Goal: Information Seeking & Learning: Learn about a topic

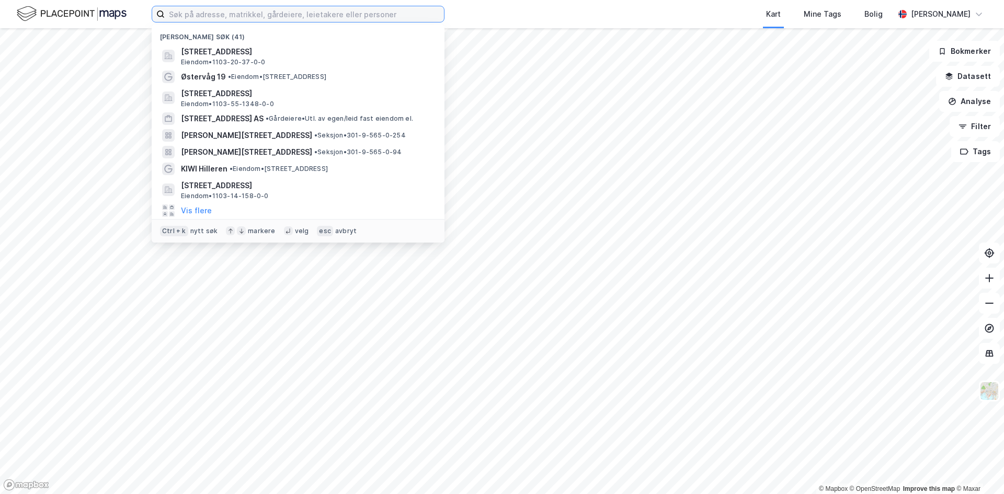
click at [230, 13] on input at bounding box center [304, 14] width 279 height 16
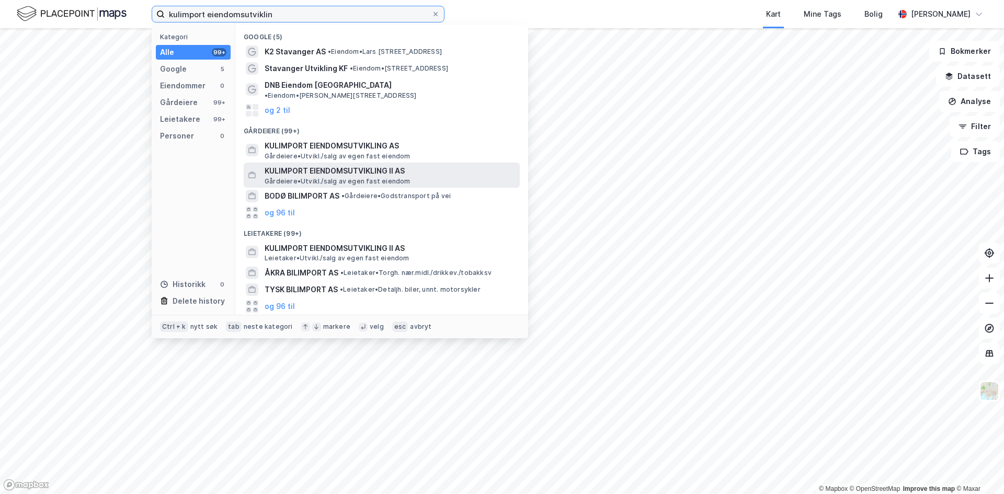
type input "kulimport eiendomsutviklin"
click at [314, 165] on span "KULIMPORT EIENDOMSUTVIKLING II AS" at bounding box center [390, 171] width 251 height 13
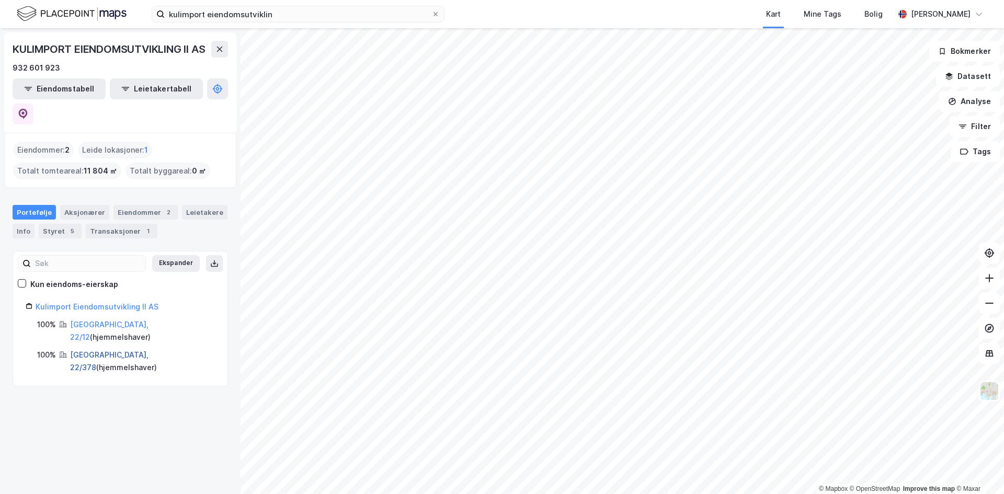
click at [100, 350] on link "[GEOGRAPHIC_DATA], 22/378" at bounding box center [109, 360] width 78 height 21
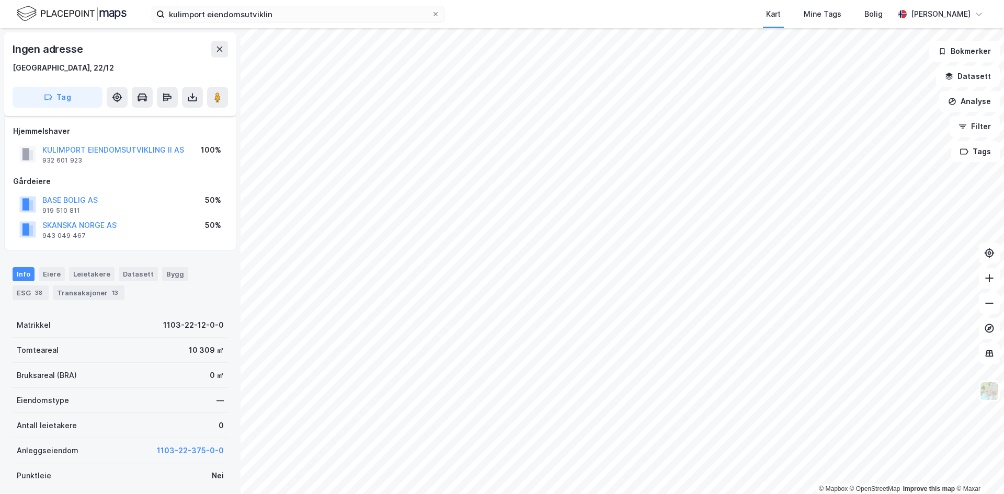
scroll to position [82, 0]
